Goal: Task Accomplishment & Management: Manage account settings

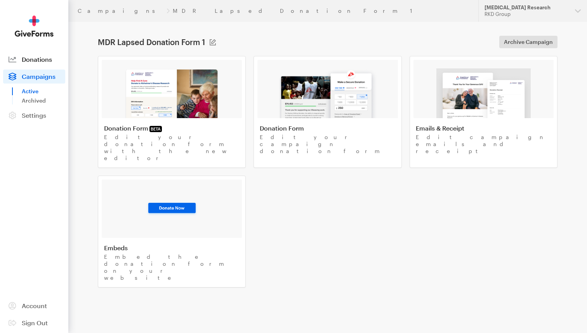
click at [43, 60] on span "Donations" at bounding box center [37, 59] width 30 height 7
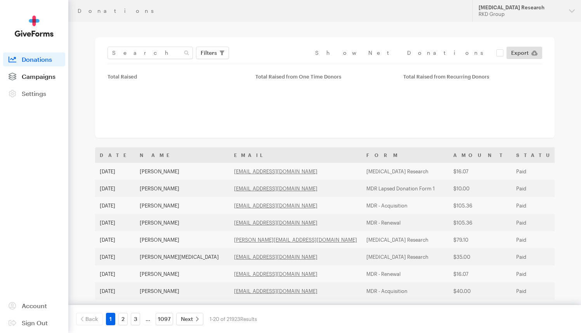
click at [40, 76] on span "Campaigns" at bounding box center [39, 76] width 34 height 7
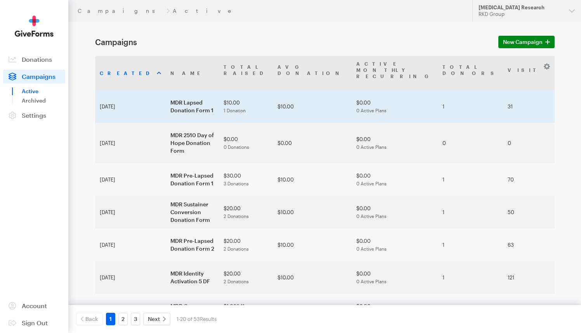
click at [166, 93] on td "MDR Lapsed Donation Form 1" at bounding box center [192, 106] width 53 height 33
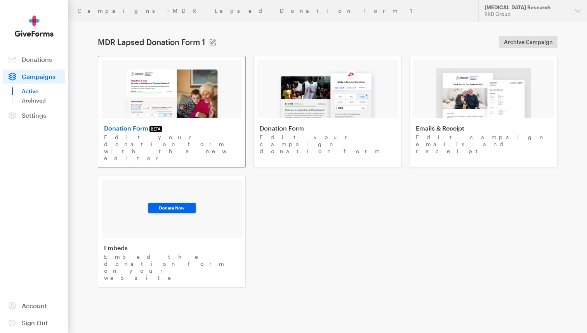
click at [194, 94] on img at bounding box center [171, 93] width 95 height 50
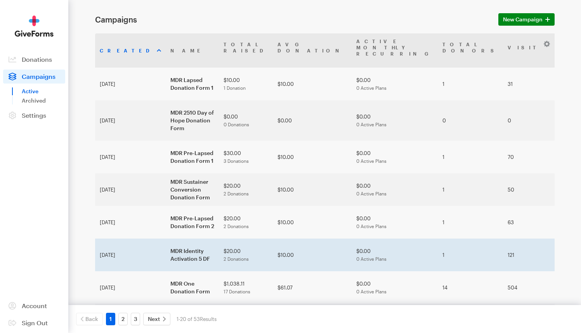
scroll to position [70, 0]
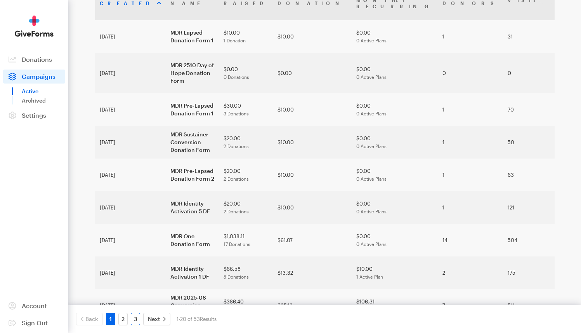
click at [136, 316] on link "3" at bounding box center [135, 319] width 9 height 12
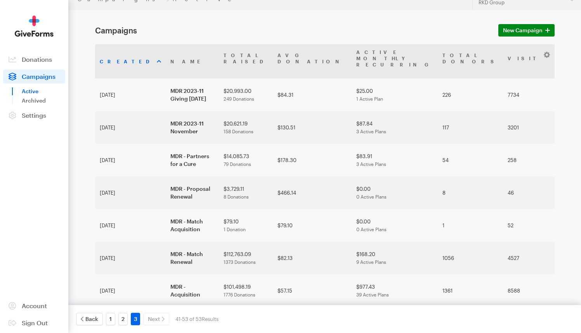
scroll to position [136, 0]
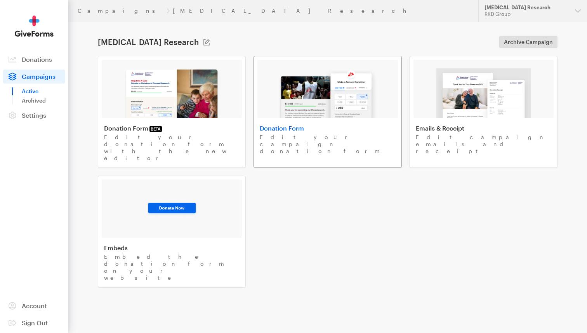
click at [362, 87] on img at bounding box center [327, 93] width 99 height 50
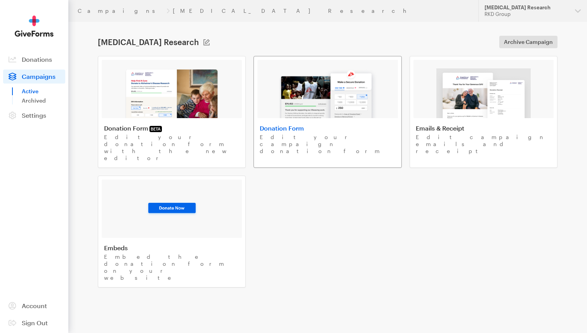
click at [295, 100] on img at bounding box center [327, 93] width 99 height 50
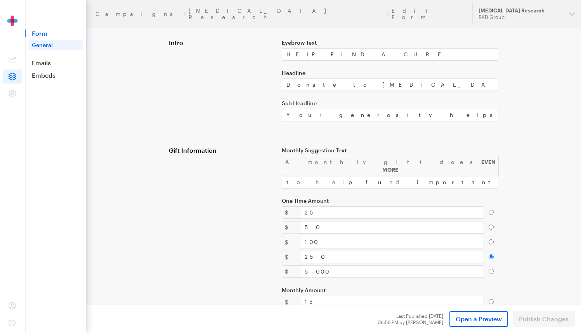
scroll to position [149, 0]
click at [48, 38] on nav "Form General Emails Embeds Donate Page Text to Give" at bounding box center [56, 39] width 61 height 79
click at [47, 35] on span "Form" at bounding box center [55, 34] width 61 height 8
click at [46, 58] on nav "Form General Emails Embeds Donate Page Text to Give" at bounding box center [56, 39] width 61 height 79
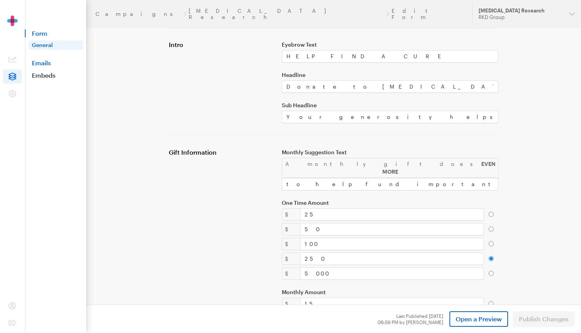
click at [45, 61] on link "Emails" at bounding box center [55, 63] width 61 height 8
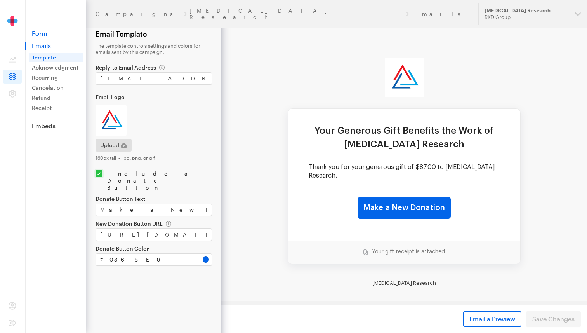
click at [44, 36] on link "Form" at bounding box center [55, 34] width 61 height 8
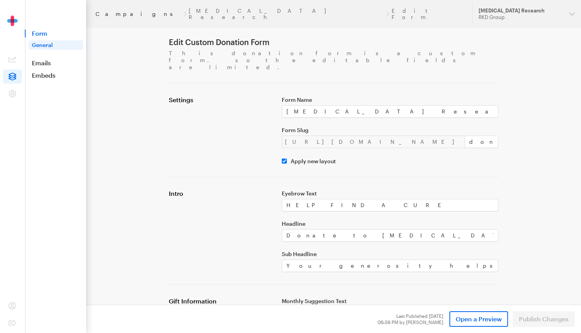
click at [111, 11] on link "Campaigns" at bounding box center [139, 14] width 86 height 6
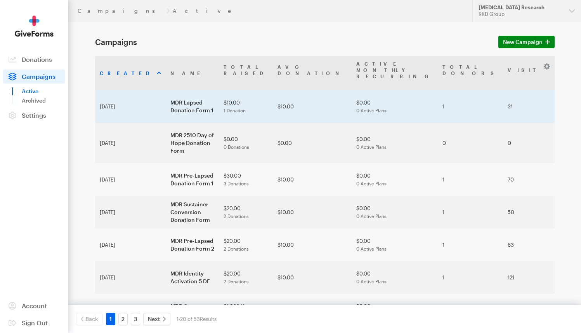
click at [166, 90] on td "MDR Lapsed Donation Form 1" at bounding box center [192, 106] width 53 height 33
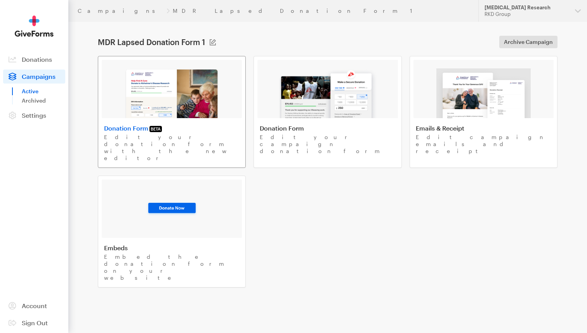
click at [164, 99] on img at bounding box center [171, 93] width 95 height 50
click at [276, 100] on div at bounding box center [327, 89] width 140 height 58
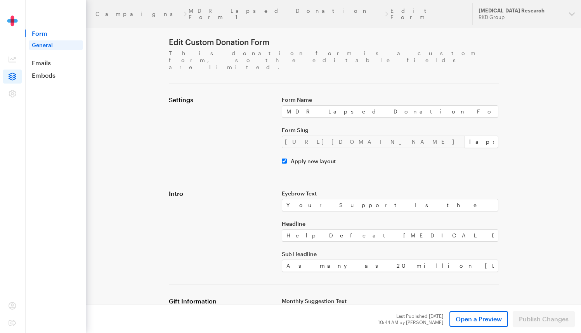
click at [13, 18] on img at bounding box center [12, 26] width 39 height 21
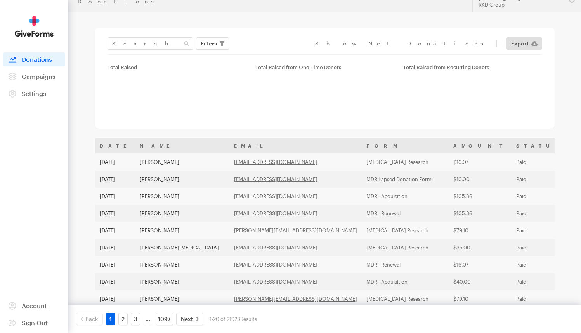
scroll to position [11, 0]
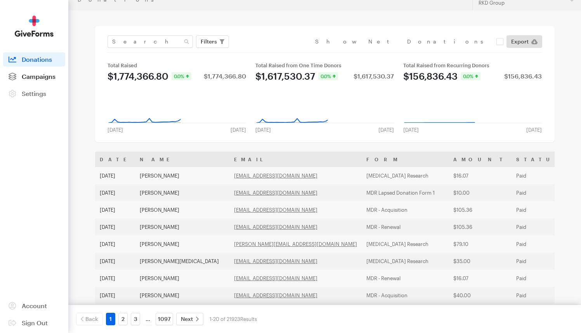
click at [51, 77] on span "Campaigns" at bounding box center [39, 76] width 34 height 7
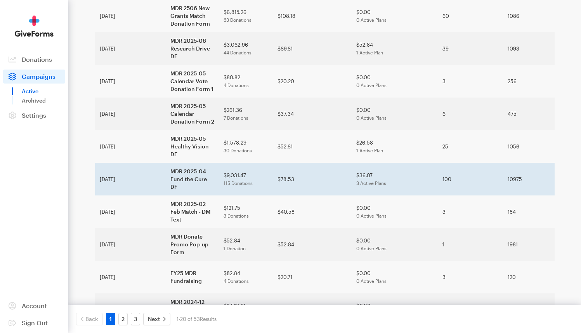
scroll to position [426, 0]
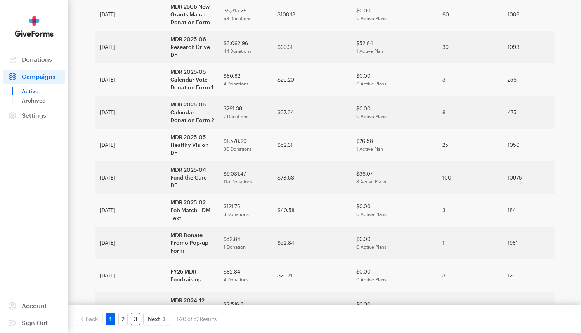
click at [135, 317] on link "3" at bounding box center [135, 319] width 9 height 12
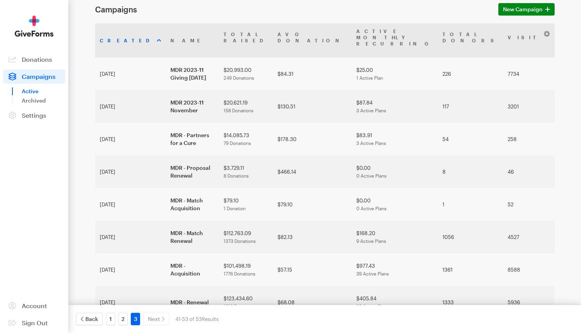
scroll to position [136, 0]
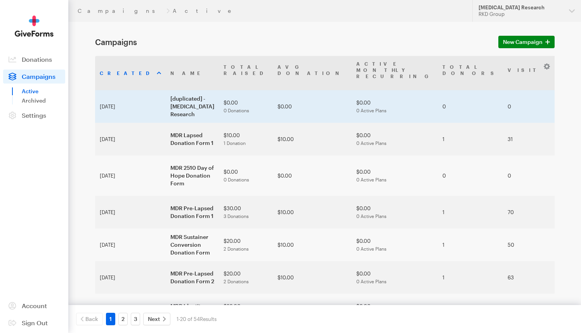
click at [166, 99] on td "[duplicated] - Macular Degeneration Research" at bounding box center [192, 106] width 53 height 33
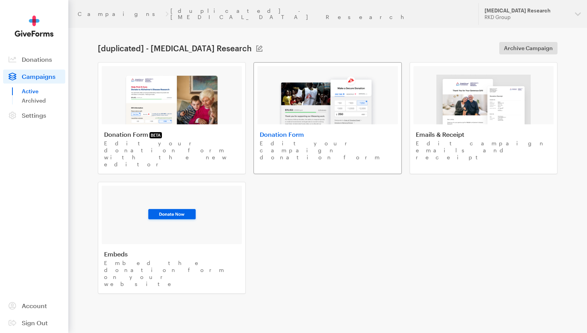
click at [303, 89] on img at bounding box center [327, 100] width 99 height 50
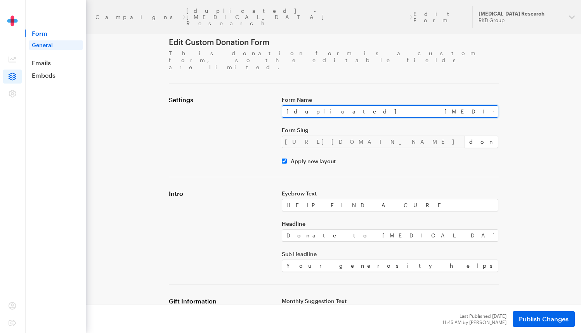
drag, startPoint x: 421, startPoint y: 98, endPoint x: 254, endPoint y: 95, distance: 167.0
click at [254, 96] on div "Settings Form Name [duplicated] - Macular Degeneration Research Form Slug https…" at bounding box center [333, 130] width 339 height 68
paste input "MDR Lapsed Donation Form 2"
type input "MDR Lapsed Donation Form 2"
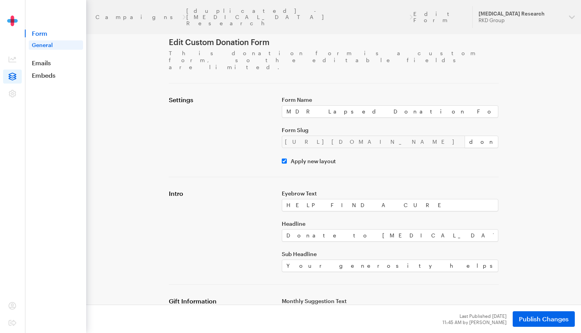
click at [368, 119] on div "Form Name MDR Lapsed Donation Form 2 Form Slug https://donate.brightfocus.org/m…" at bounding box center [390, 130] width 226 height 68
drag, startPoint x: 414, startPoint y: 125, endPoint x: 364, endPoint y: 121, distance: 49.5
click at [365, 136] on div "https://donate.brightfocus.org/mdr/ donate-1" at bounding box center [390, 142] width 217 height 12
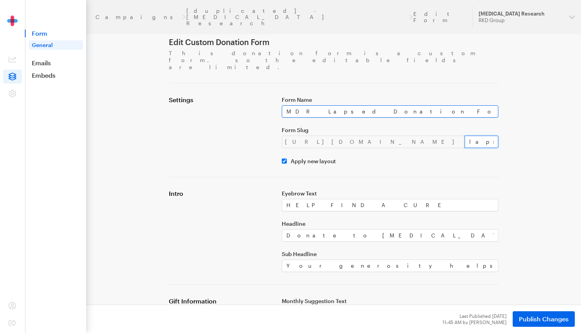
type input "lapsed-2"
click at [362, 105] on input "MDR Lapsed Donation Form 2" at bounding box center [390, 111] width 217 height 12
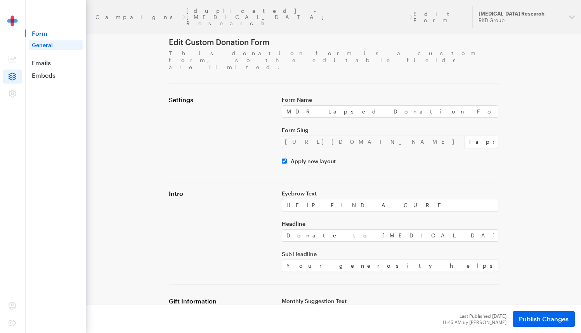
click at [464, 127] on label "Form Slug" at bounding box center [390, 130] width 217 height 6
click at [564, 318] on span "Publish Changes" at bounding box center [544, 318] width 50 height 9
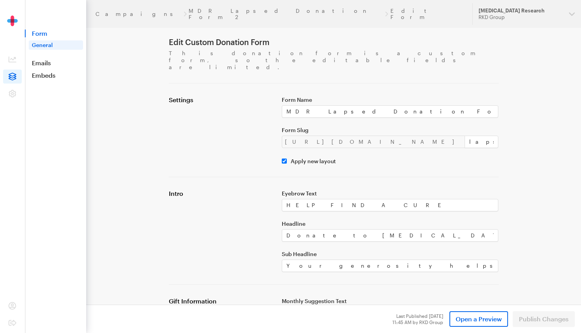
click at [16, 22] on img at bounding box center [12, 26] width 39 height 21
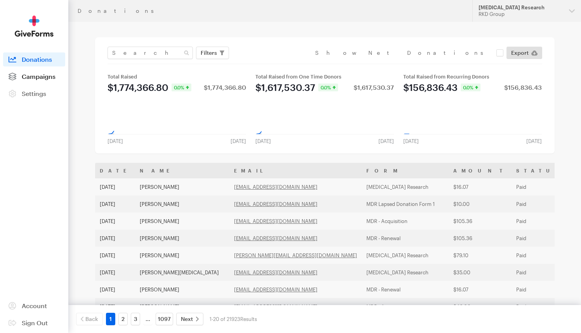
click at [47, 83] on link "Campaigns" at bounding box center [34, 77] width 62 height 14
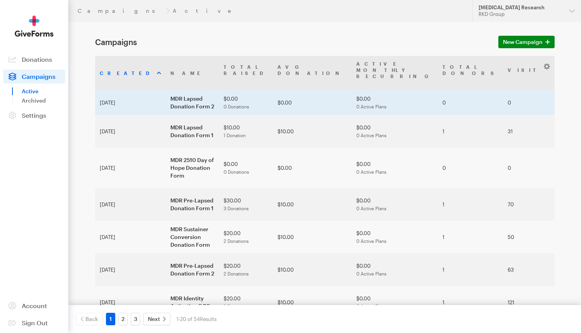
click at [166, 91] on td "MDR Lapsed Donation Form 2" at bounding box center [192, 102] width 53 height 25
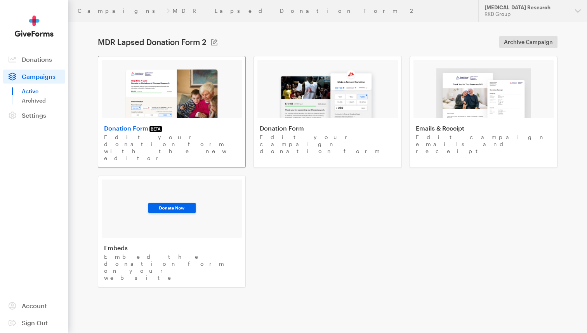
click at [178, 97] on img at bounding box center [171, 93] width 95 height 50
click at [166, 83] on img at bounding box center [171, 93] width 95 height 50
click at [304, 103] on img at bounding box center [327, 93] width 99 height 50
click at [210, 89] on img at bounding box center [171, 93] width 95 height 50
click at [296, 103] on img at bounding box center [327, 93] width 99 height 50
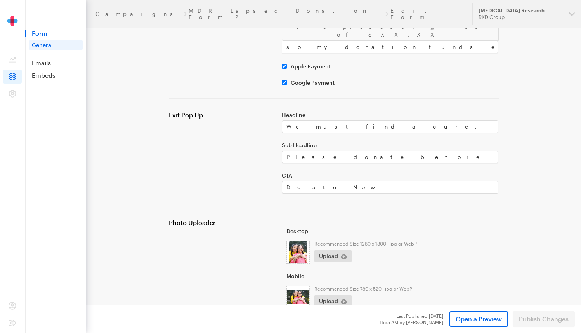
scroll to position [545, 0]
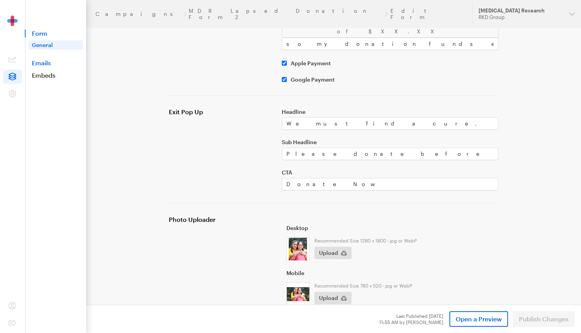
click at [58, 64] on link "Emails" at bounding box center [55, 63] width 61 height 8
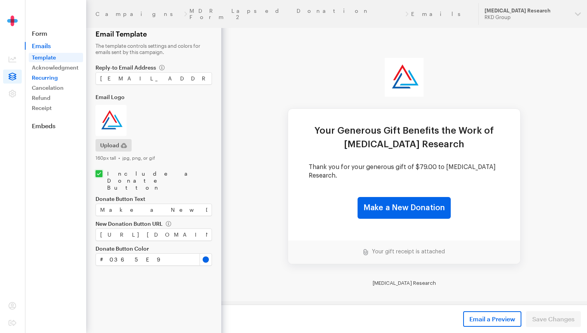
click at [60, 76] on link "Recurring" at bounding box center [56, 77] width 54 height 9
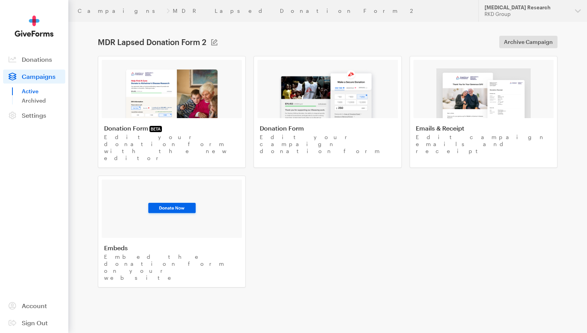
click at [373, 188] on div "Donation Form BETA Edit your donation form with the new editor Donation Form Ed…" at bounding box center [328, 171] width 460 height 231
click at [51, 61] on span "Donations" at bounding box center [37, 59] width 30 height 7
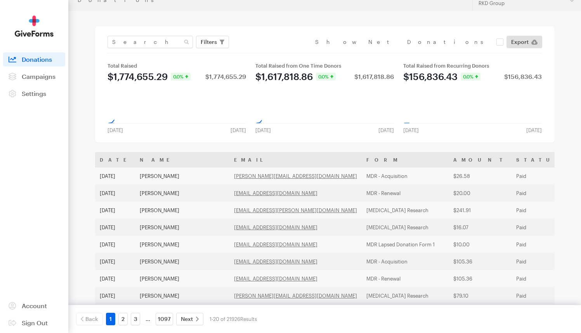
scroll to position [11, 0]
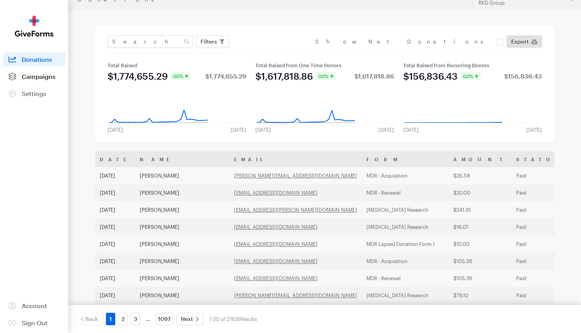
click at [53, 73] on span "Campaigns" at bounding box center [39, 76] width 34 height 7
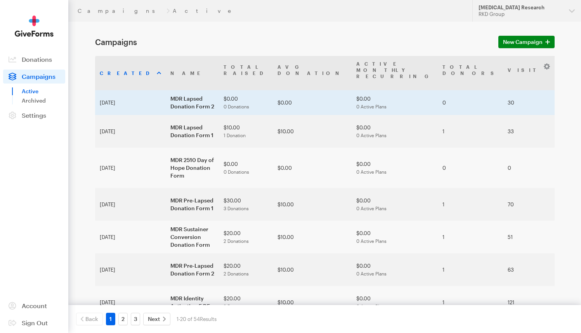
click at [166, 90] on td "MDR Lapsed Donation Form 2" at bounding box center [192, 102] width 53 height 25
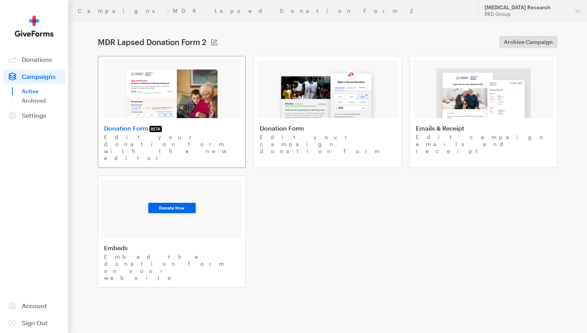
click at [185, 97] on img at bounding box center [171, 93] width 95 height 50
click at [307, 102] on img at bounding box center [327, 93] width 99 height 50
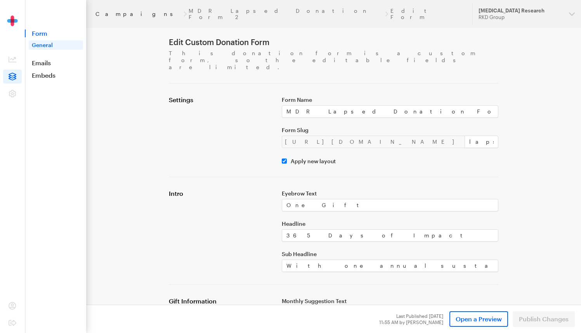
click at [120, 11] on link "Campaigns" at bounding box center [139, 14] width 86 height 6
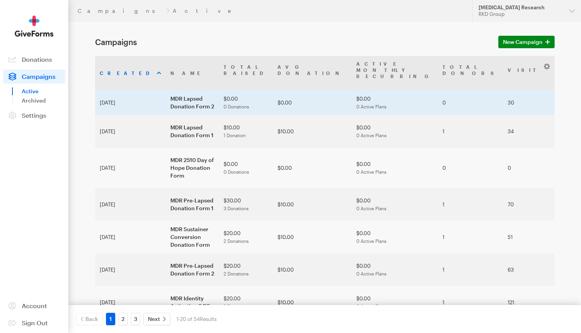
click at [169, 90] on td "MDR Lapsed Donation Form 2" at bounding box center [192, 102] width 53 height 25
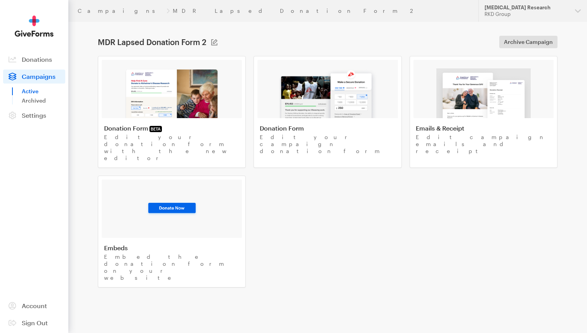
click at [169, 90] on img at bounding box center [171, 93] width 95 height 50
click at [49, 57] on span "Donations" at bounding box center [37, 59] width 30 height 7
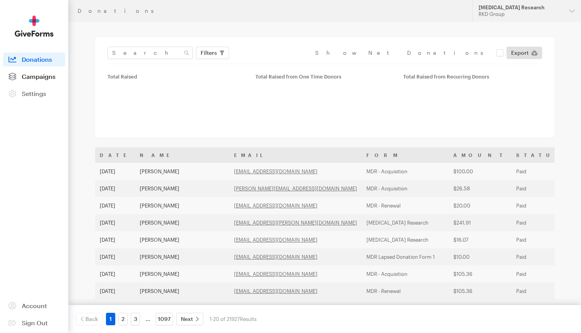
click at [42, 75] on span "Campaigns" at bounding box center [39, 76] width 34 height 7
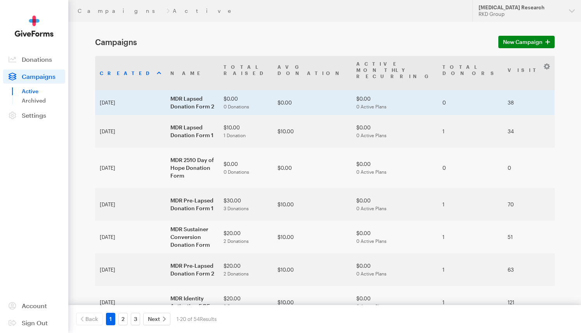
click at [166, 90] on td "MDR Lapsed Donation Form 2" at bounding box center [192, 102] width 53 height 25
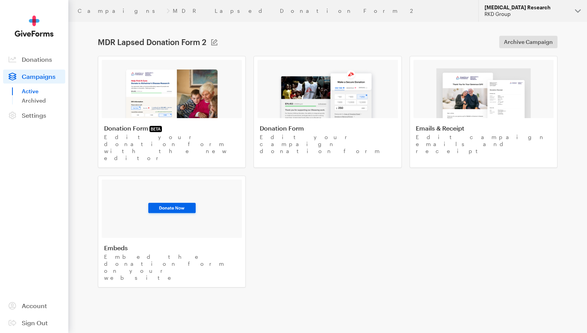
click at [507, 10] on div "[MEDICAL_DATA] Research" at bounding box center [527, 7] width 84 height 7
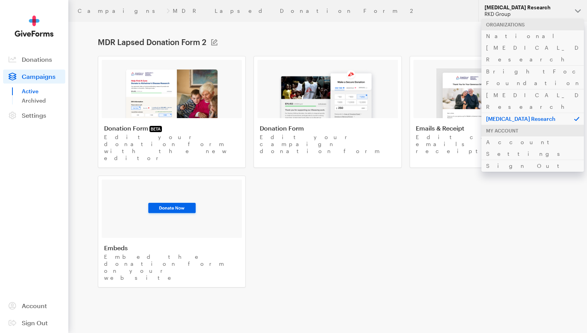
click at [507, 10] on div "[MEDICAL_DATA] Research" at bounding box center [527, 7] width 84 height 7
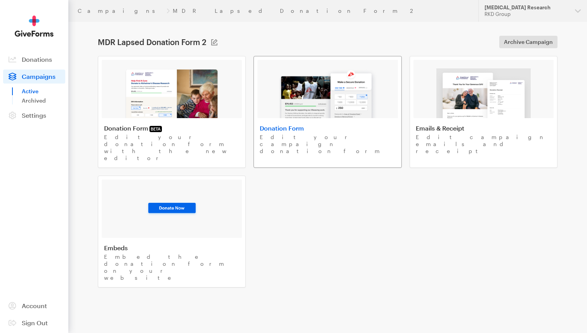
click at [345, 97] on img at bounding box center [327, 93] width 99 height 50
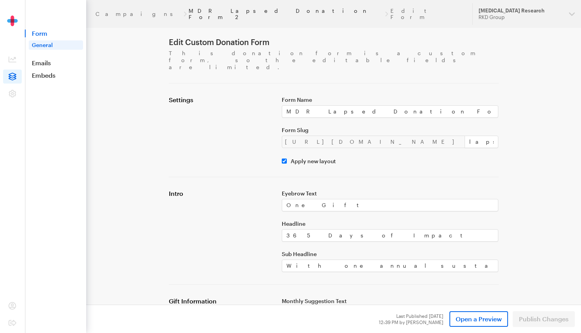
click at [189, 8] on link "MDR Lapsed Donation Form 2" at bounding box center [286, 14] width 195 height 12
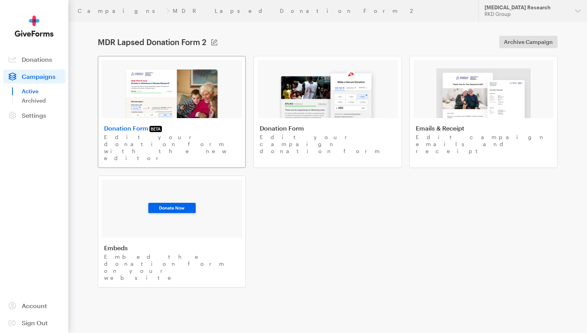
click at [151, 72] on img at bounding box center [171, 93] width 95 height 50
click at [47, 64] on link "Donations" at bounding box center [34, 59] width 62 height 14
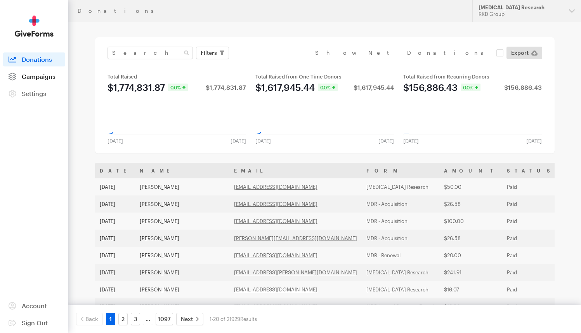
click at [37, 78] on span "Campaigns" at bounding box center [39, 76] width 34 height 7
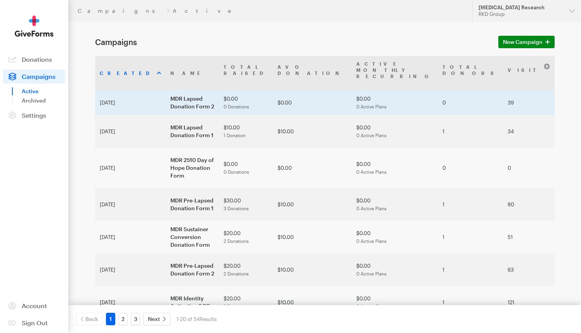
click at [166, 90] on td "MDR Lapsed Donation Form 2" at bounding box center [192, 102] width 53 height 25
